Goal: Transaction & Acquisition: Purchase product/service

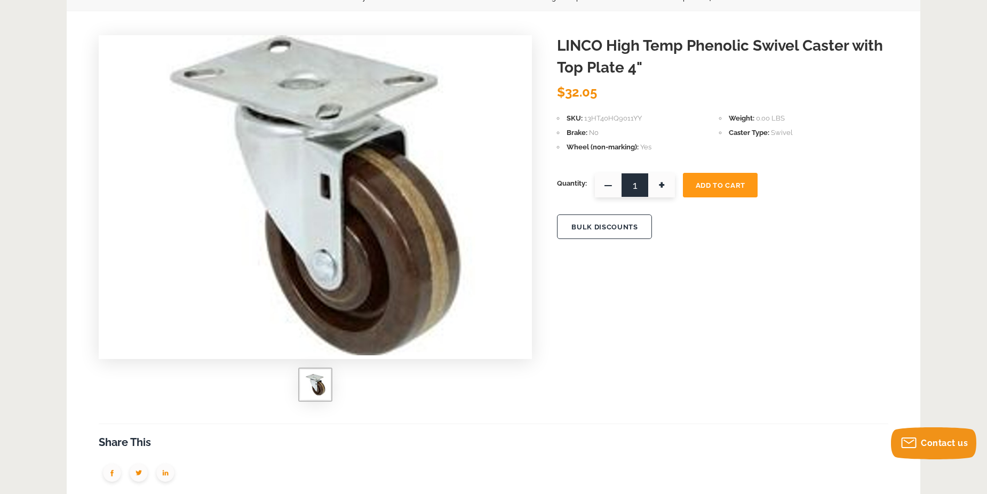
scroll to position [136, 0]
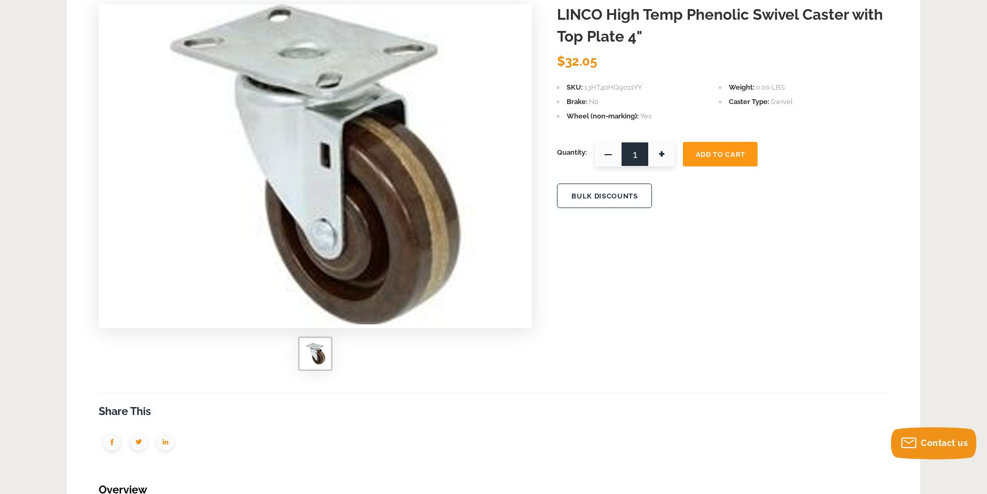
click at [321, 238] on img at bounding box center [315, 164] width 320 height 320
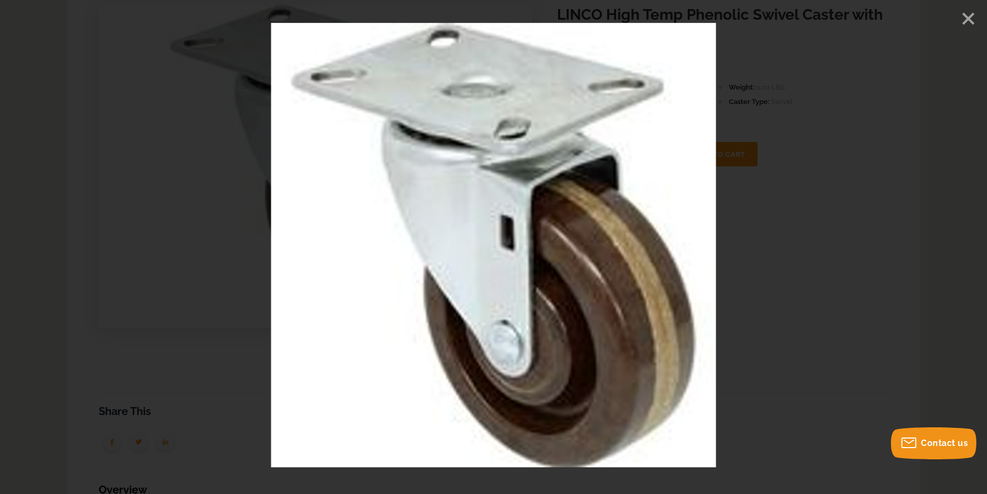
click at [967, 20] on line "Close" at bounding box center [968, 18] width 11 height 11
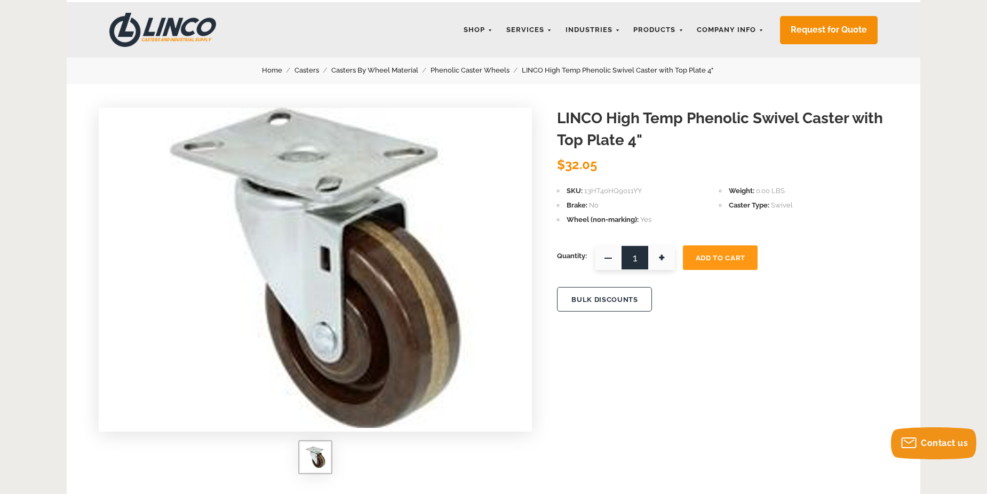
scroll to position [0, 0]
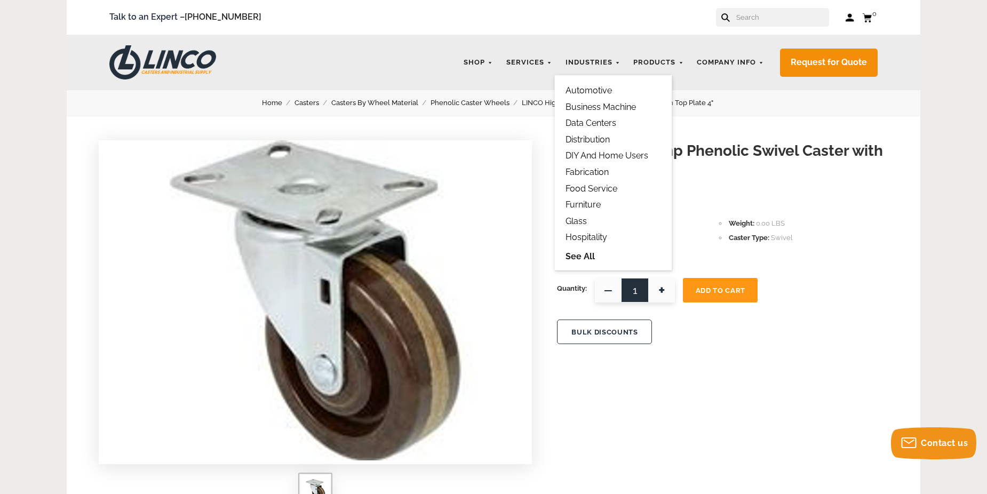
click at [576, 137] on link "Distribution" at bounding box center [587, 139] width 44 height 10
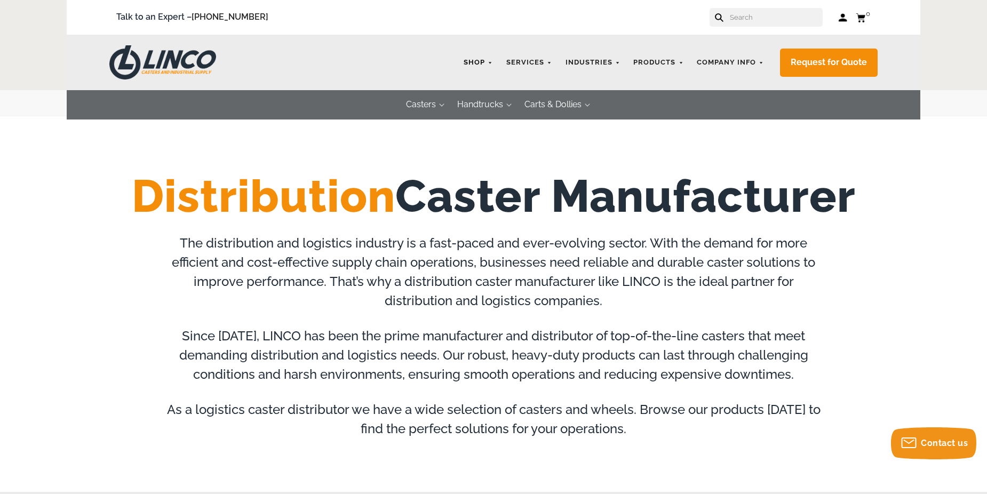
click at [488, 59] on link "Shop" at bounding box center [478, 62] width 40 height 21
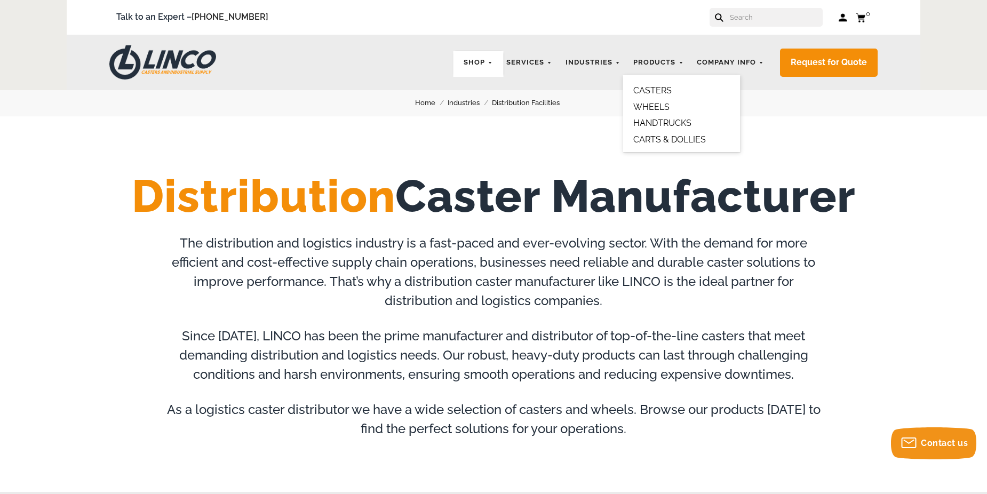
click at [644, 88] on link "CASTERS" at bounding box center [652, 90] width 38 height 10
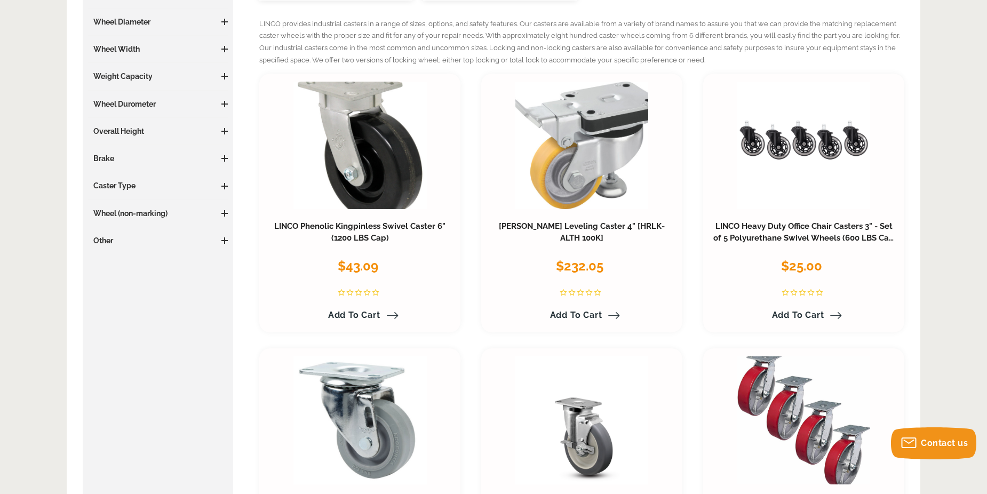
scroll to position [303, 0]
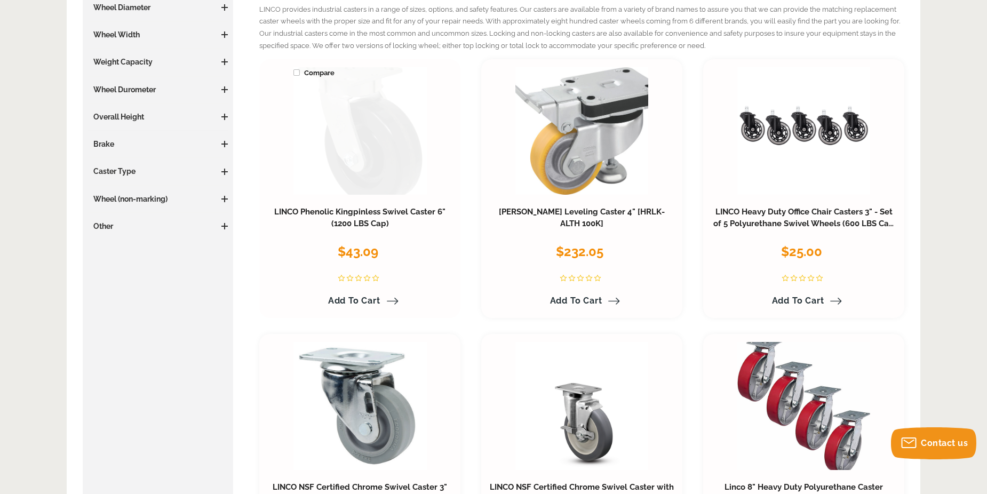
click at [366, 160] on link at bounding box center [359, 131] width 133 height 128
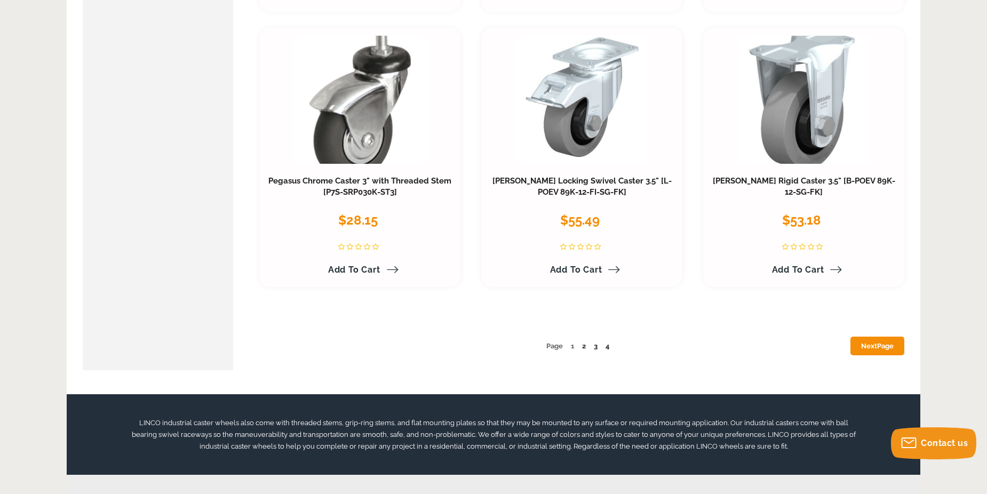
scroll to position [5578, 0]
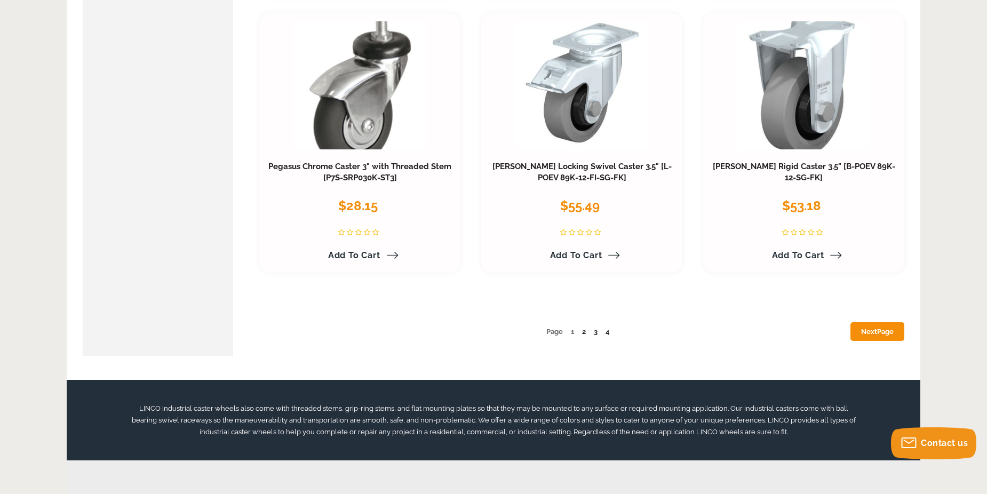
click at [586, 333] on link "2" at bounding box center [584, 332] width 4 height 8
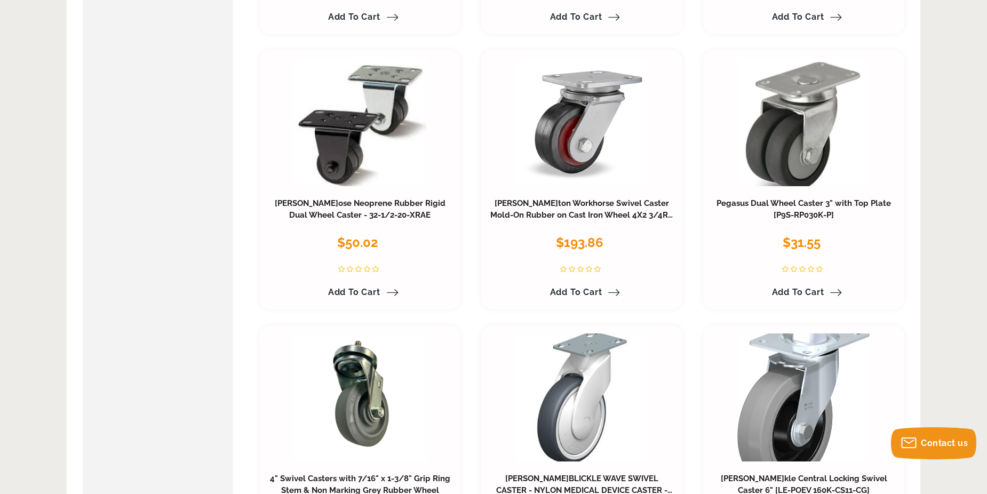
scroll to position [4477, 0]
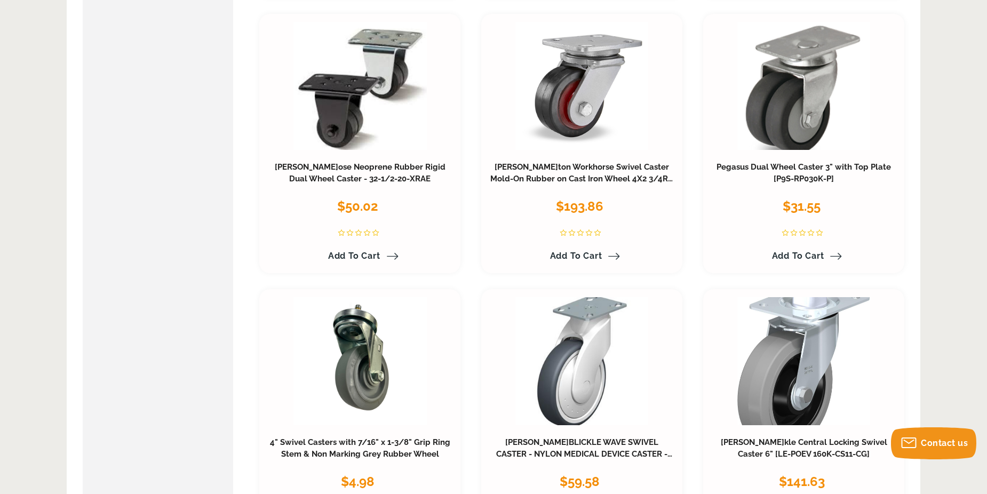
drag, startPoint x: 986, startPoint y: 353, endPoint x: 986, endPoint y: 370, distance: 17.1
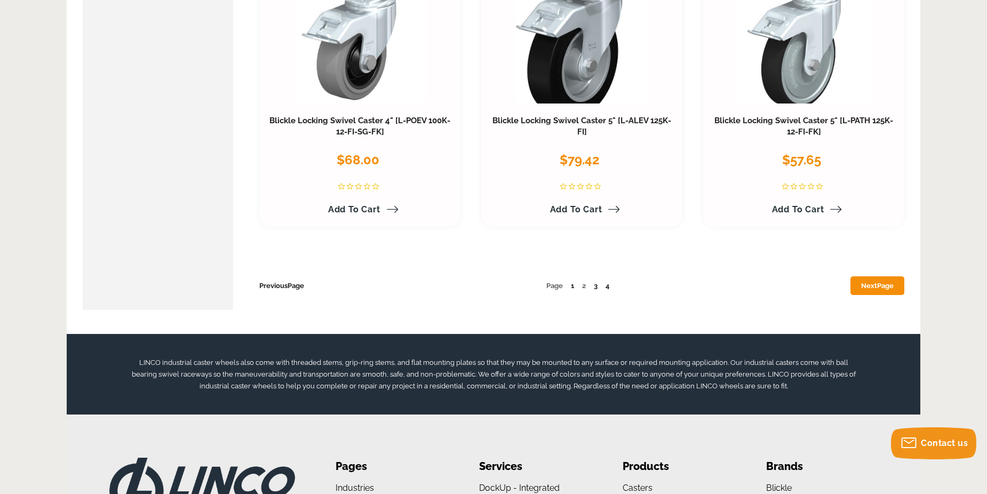
scroll to position [5501, 0]
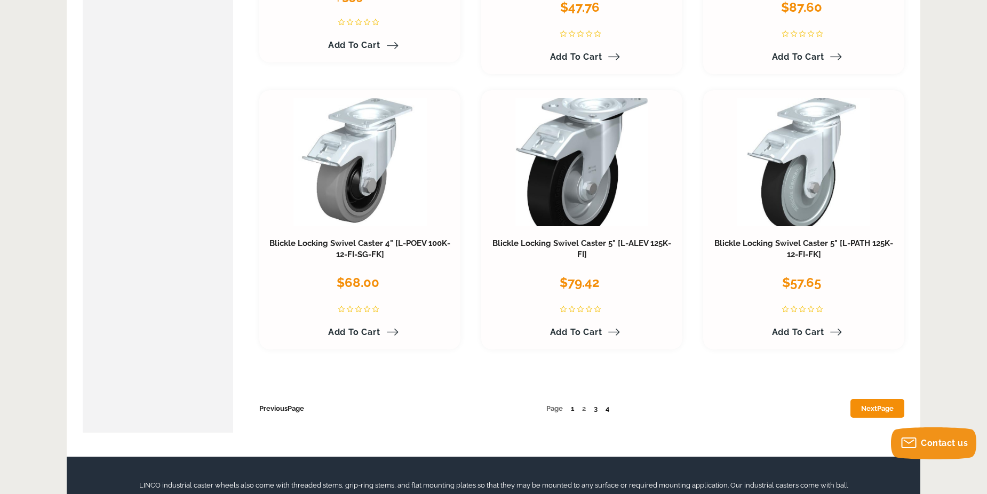
click at [607, 409] on link "4" at bounding box center [608, 408] width 4 height 8
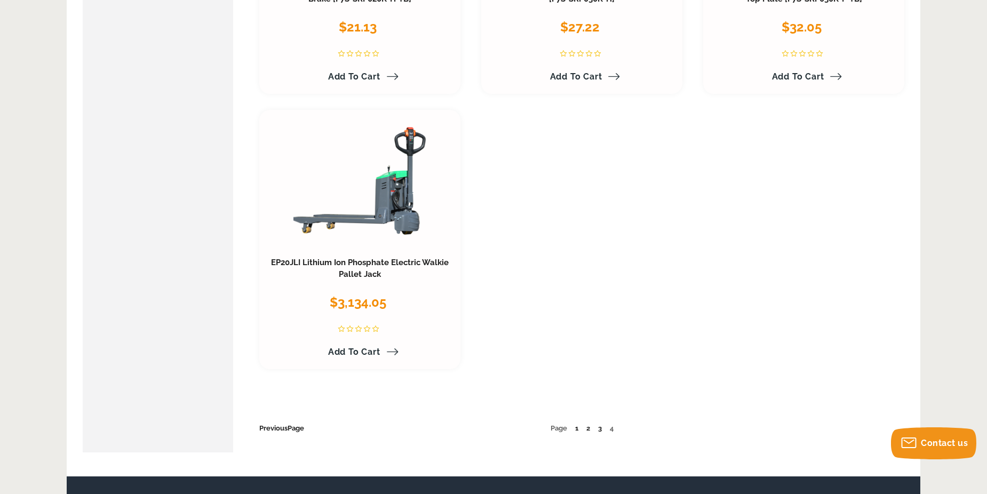
scroll to position [2996, 0]
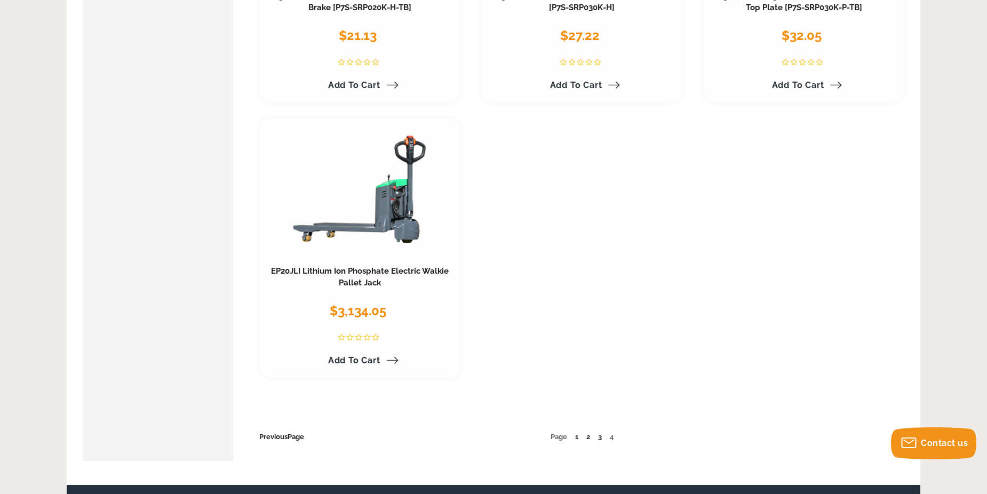
click at [612, 433] on span "4" at bounding box center [612, 437] width 4 height 8
click at [578, 433] on link "1" at bounding box center [576, 437] width 3 height 8
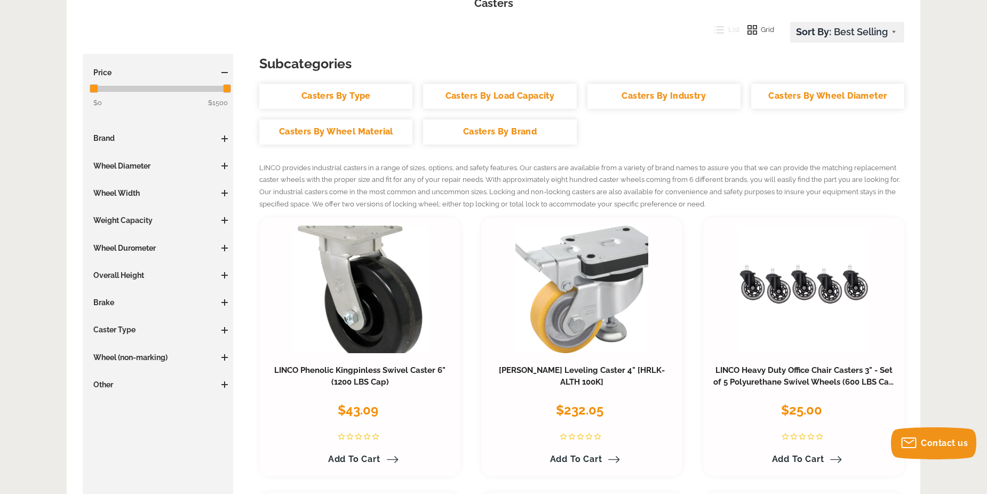
scroll to position [137, 0]
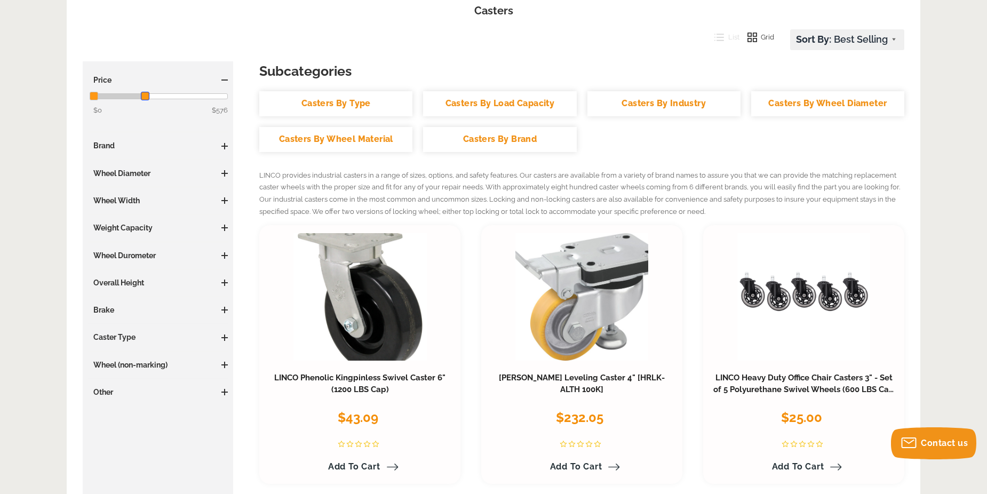
drag, startPoint x: 228, startPoint y: 97, endPoint x: 146, endPoint y: 101, distance: 81.8
click at [146, 101] on form "$0 0 $576 576 Update" at bounding box center [158, 106] width 140 height 27
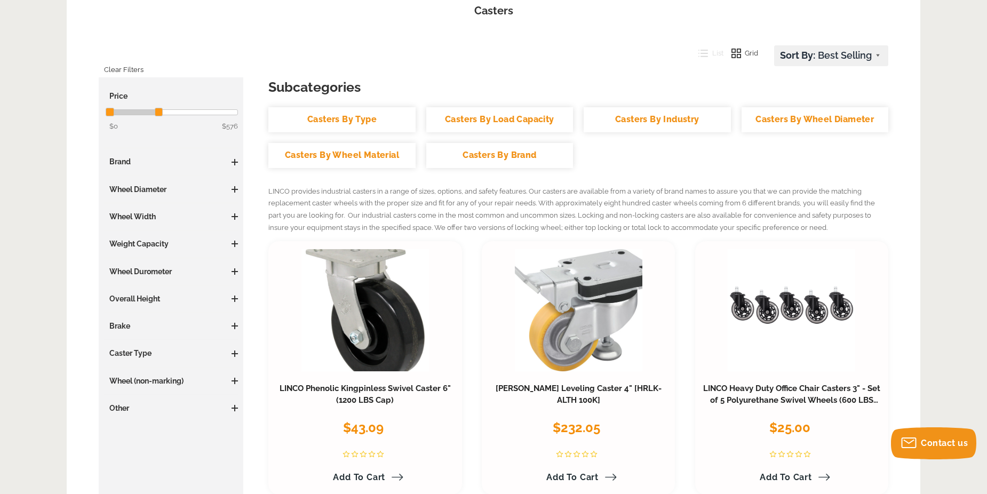
click at [234, 188] on span at bounding box center [235, 189] width 6 height 6
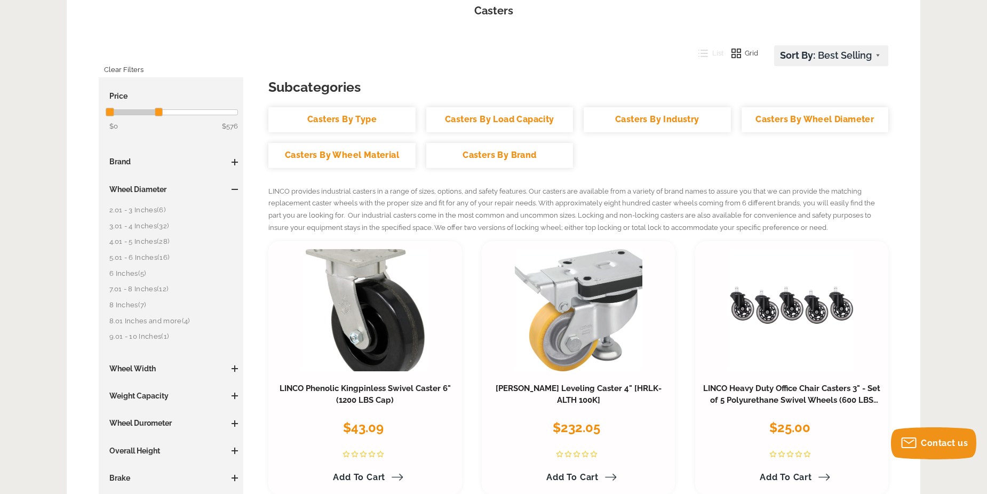
click at [115, 227] on link "3.01 - 4 Inches (32)" at bounding box center [173, 226] width 129 height 12
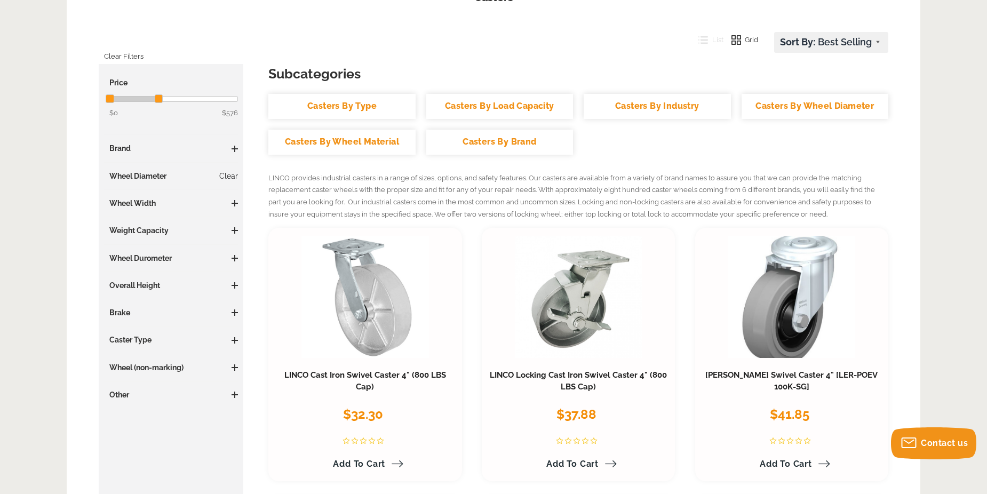
scroll to position [141, 0]
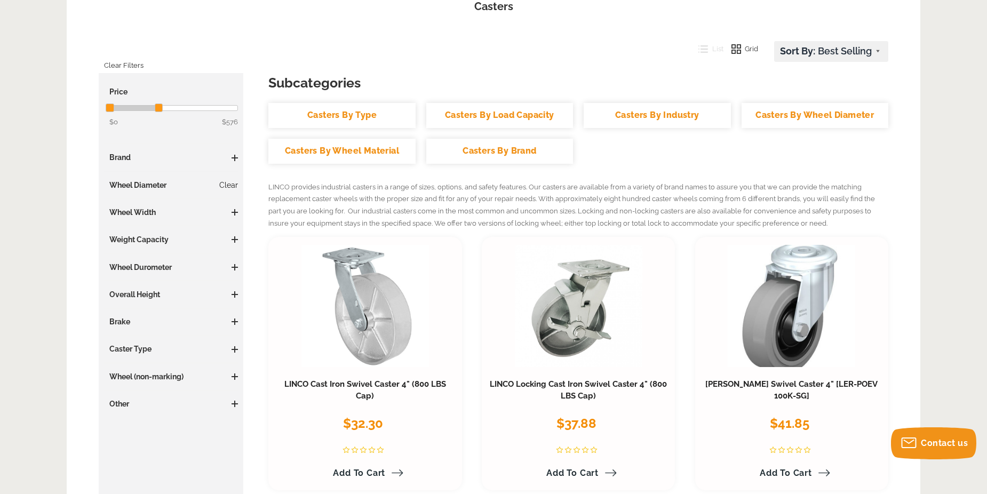
click at [228, 189] on link "Clear" at bounding box center [228, 185] width 19 height 11
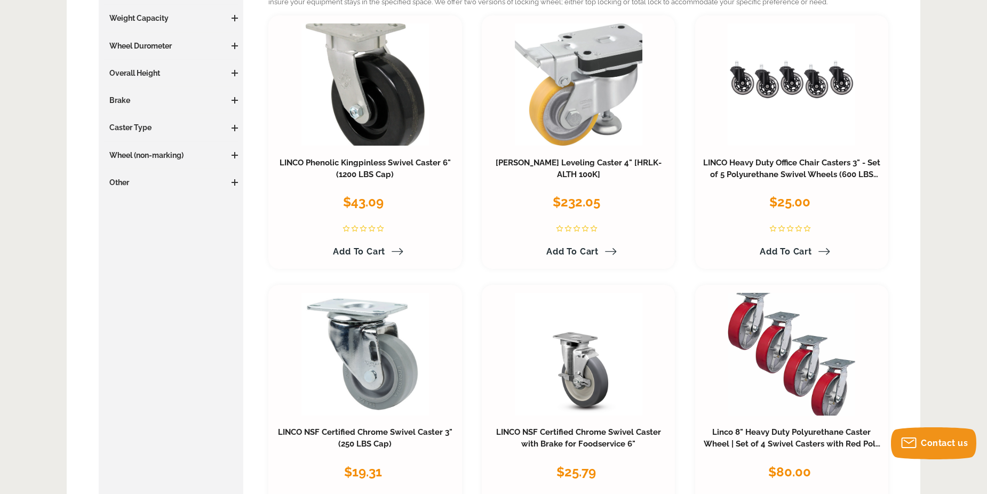
scroll to position [370, 0]
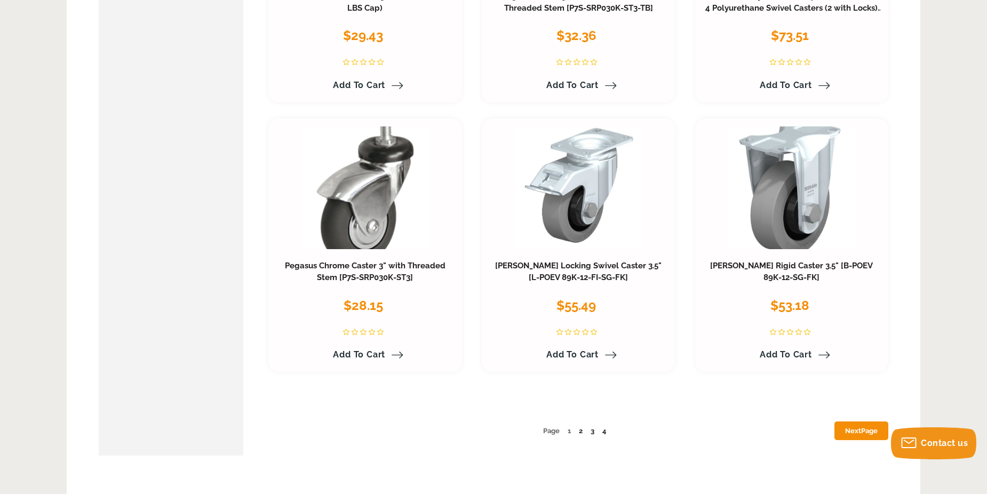
scroll to position [5396, 0]
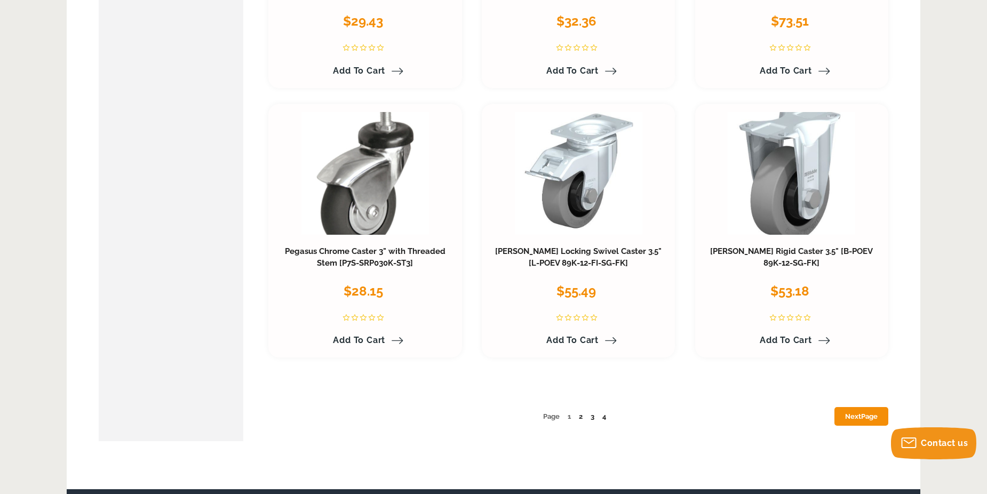
click at [578, 418] on ul "Page 1 2 3 4 Next Page" at bounding box center [578, 417] width 620 height 12
click at [580, 417] on link "2" at bounding box center [581, 416] width 4 height 8
